Goal: Check status: Check status

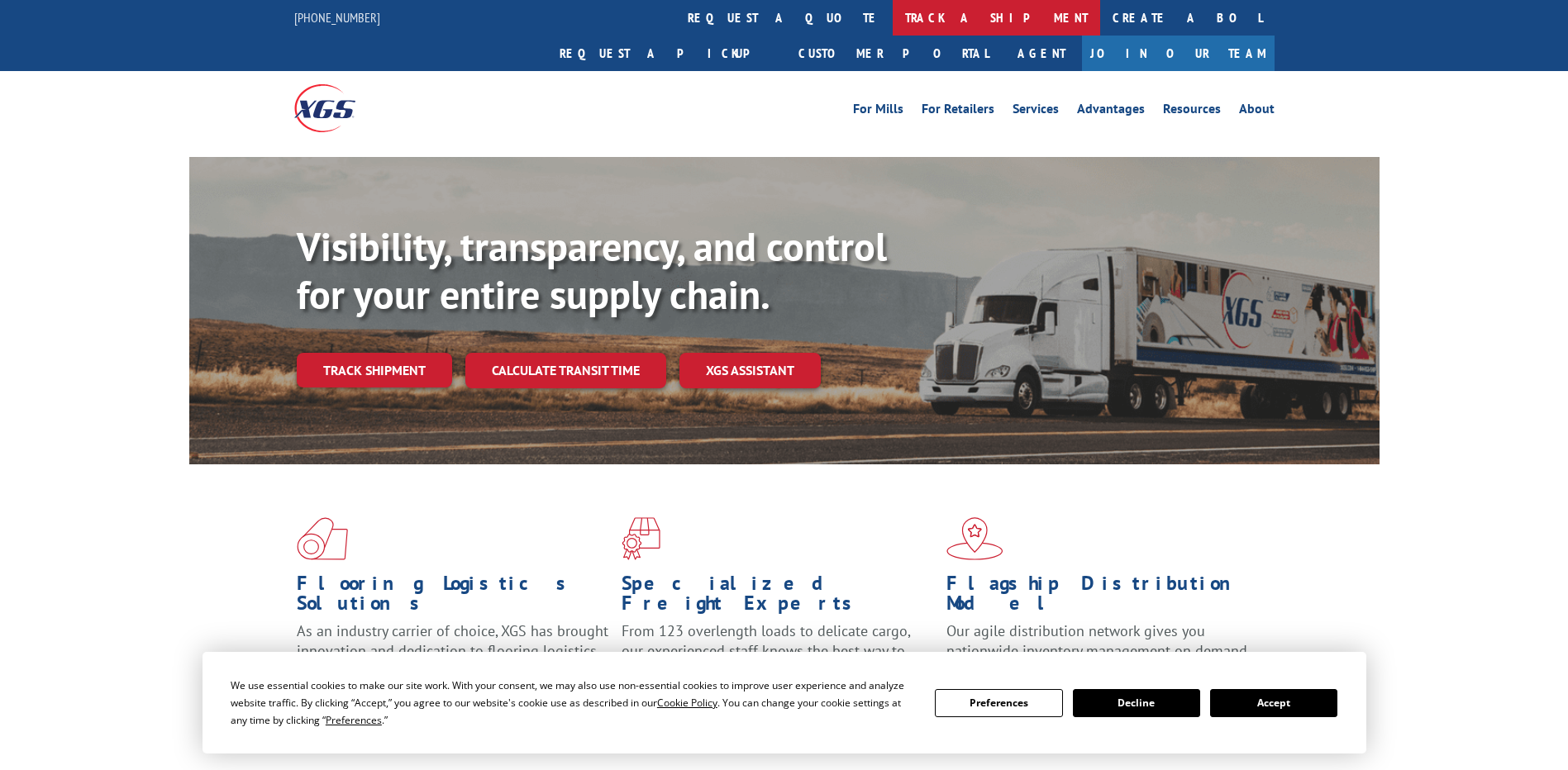
click at [893, 16] on link "track a shipment" at bounding box center [996, 18] width 207 height 36
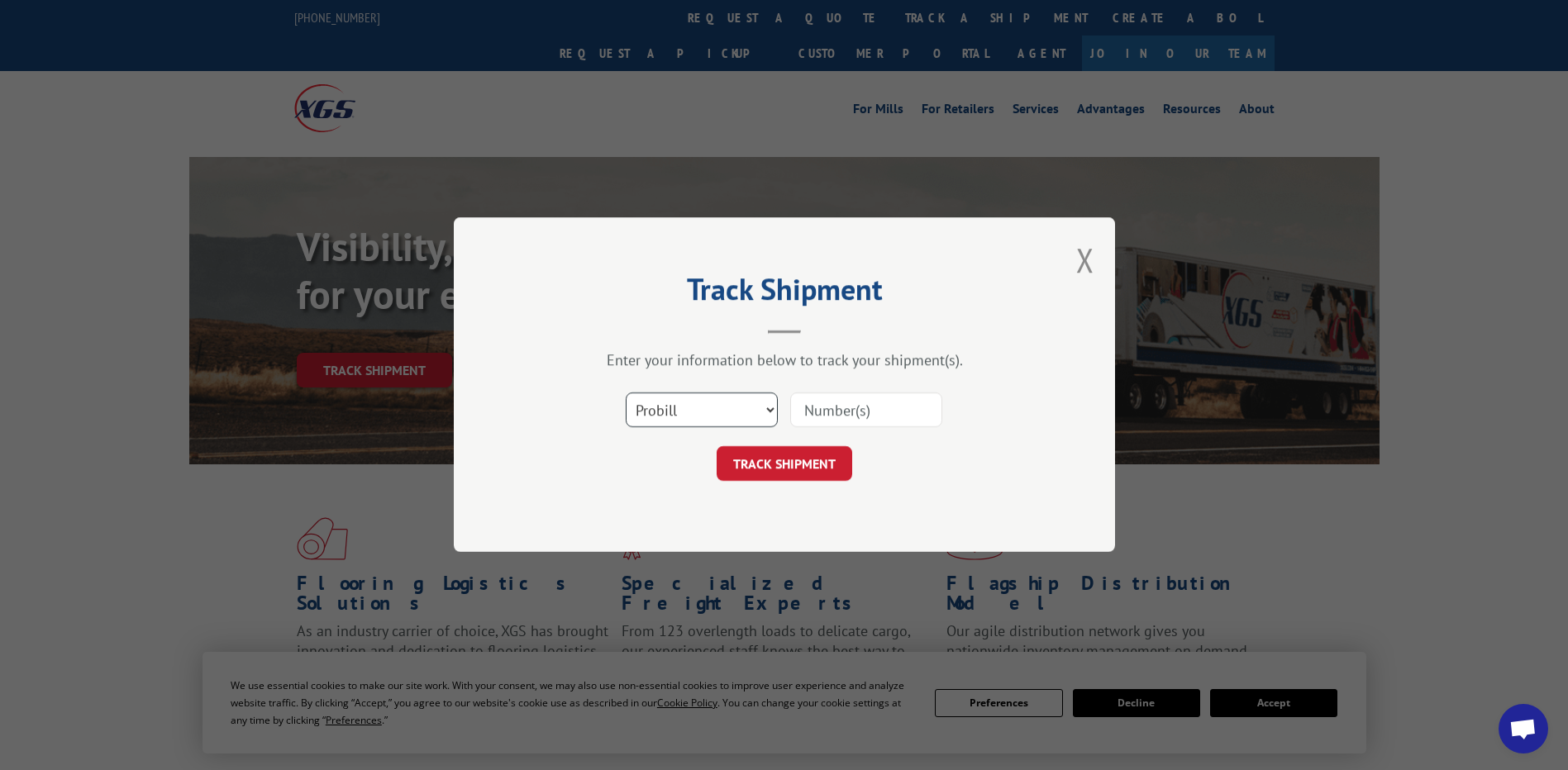
click at [724, 398] on select "Select category... Probill BOL PO" at bounding box center [702, 410] width 152 height 35
select select "bol"
click at [626, 393] on select "Select category... Probill BOL PO" at bounding box center [702, 410] width 152 height 35
click at [847, 397] on input at bounding box center [866, 410] width 152 height 35
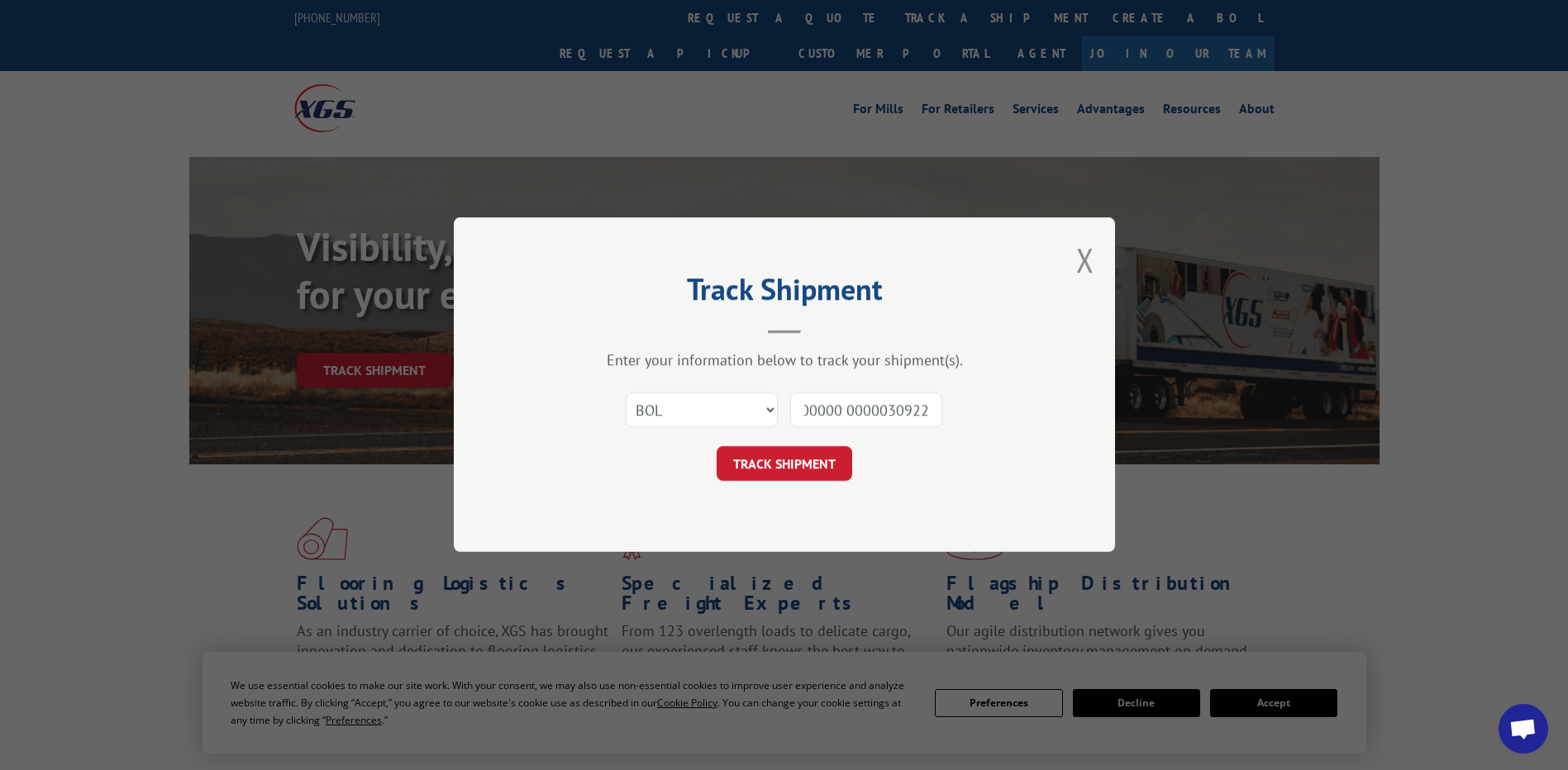
type input "000000 0000030922"
click at [812, 485] on div "Track Shipment Enter your information below to track your shipment(s). Select c…" at bounding box center [784, 384] width 661 height 335
click at [818, 465] on button "TRACK SHIPMENT" at bounding box center [785, 464] width 136 height 35
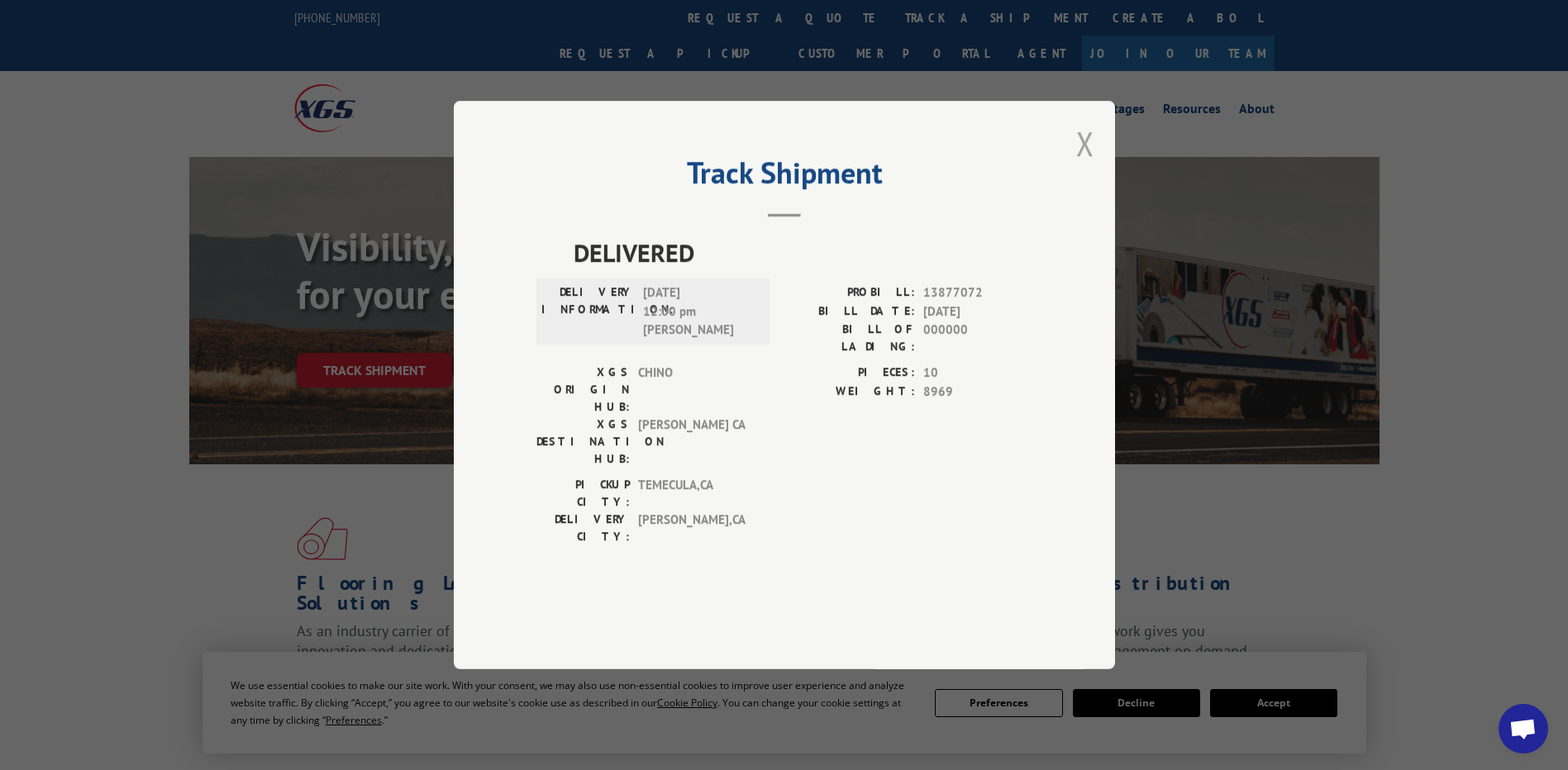
click at [1080, 165] on button "Close modal" at bounding box center [1085, 144] width 18 height 44
